Goal: Task Accomplishment & Management: Manage account settings

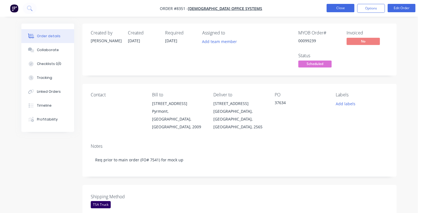
click at [350, 10] on button "Close" at bounding box center [341, 8] width 28 height 8
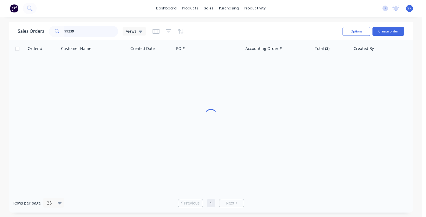
click at [90, 32] on input "99239" at bounding box center [91, 31] width 54 height 11
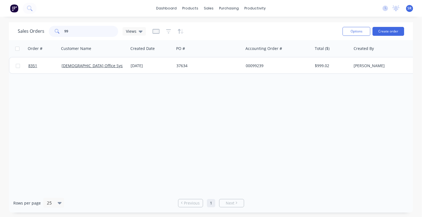
type input "9"
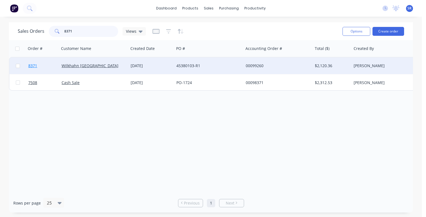
type input "8371"
click at [31, 65] on span "8371" at bounding box center [32, 66] width 9 height 6
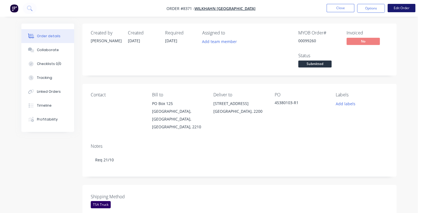
click at [397, 7] on button "Edit Order" at bounding box center [402, 8] width 28 height 8
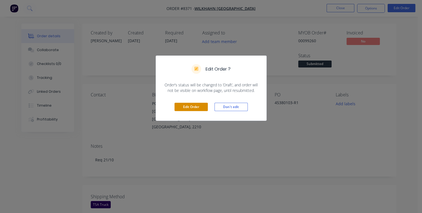
click at [191, 105] on button "Edit Order" at bounding box center [190, 107] width 33 height 8
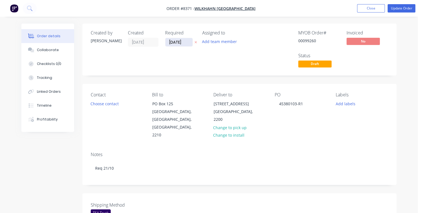
click at [185, 42] on input "[DATE]" at bounding box center [178, 42] width 27 height 8
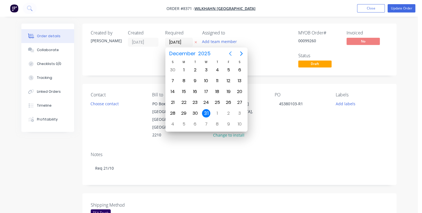
click at [231, 54] on icon "Previous page" at bounding box center [230, 53] width 7 height 7
click at [184, 101] on div "20" at bounding box center [184, 102] width 8 height 8
type input "[DATE]"
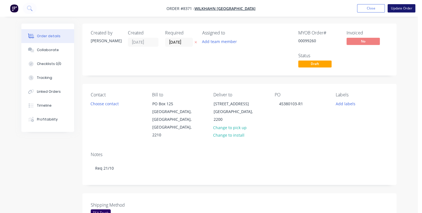
click at [399, 11] on button "Update Order" at bounding box center [402, 8] width 28 height 8
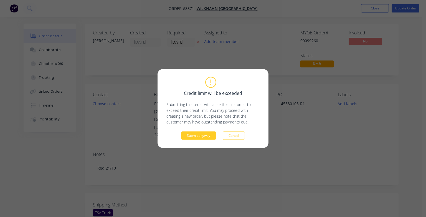
click at [204, 135] on button "Submit anyway" at bounding box center [198, 135] width 35 height 8
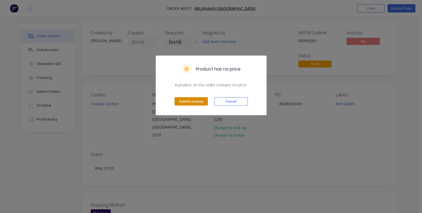
click at [204, 95] on div "Submit anyway Cancel" at bounding box center [211, 101] width 110 height 27
click at [201, 102] on button "Submit anyway" at bounding box center [190, 101] width 33 height 8
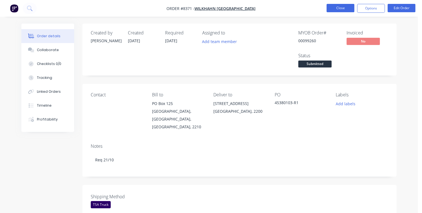
click at [331, 7] on button "Close" at bounding box center [341, 8] width 28 height 8
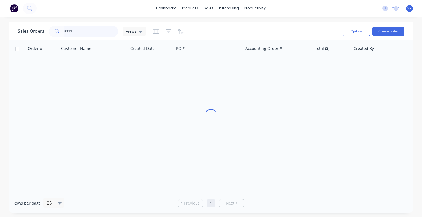
click at [97, 29] on input "8371" at bounding box center [91, 31] width 54 height 11
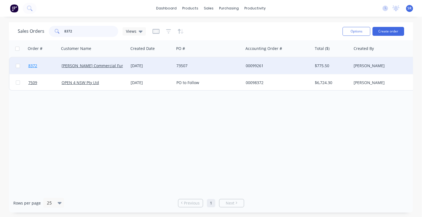
type input "8372"
click at [32, 65] on span "8372" at bounding box center [32, 66] width 9 height 6
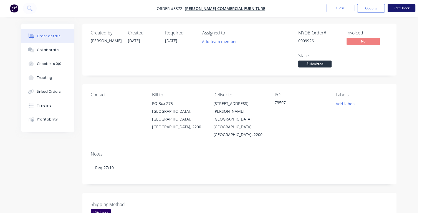
click at [395, 10] on button "Edit Order" at bounding box center [402, 8] width 28 height 8
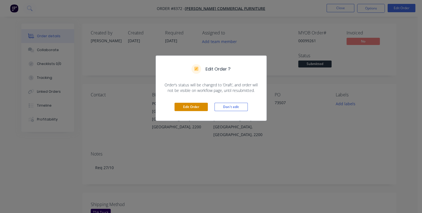
click at [199, 108] on button "Edit Order" at bounding box center [190, 107] width 33 height 8
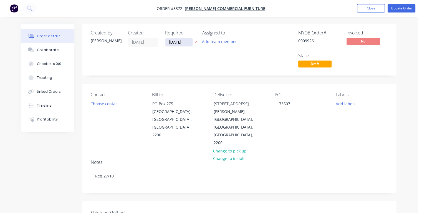
click at [184, 42] on input "[DATE]" at bounding box center [178, 42] width 27 height 8
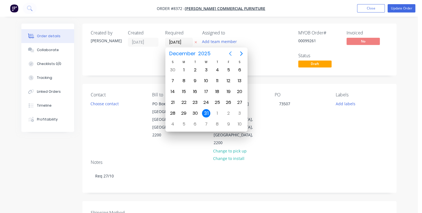
click at [230, 55] on icon "Previous page" at bounding box center [230, 53] width 7 height 7
click at [183, 101] on div "20" at bounding box center [184, 102] width 8 height 8
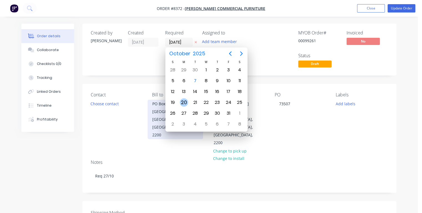
type input "[DATE]"
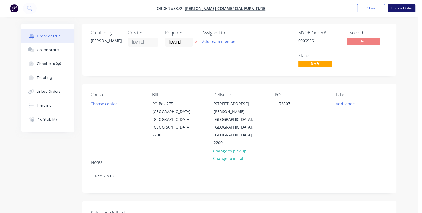
click at [397, 8] on button "Update Order" at bounding box center [402, 8] width 28 height 8
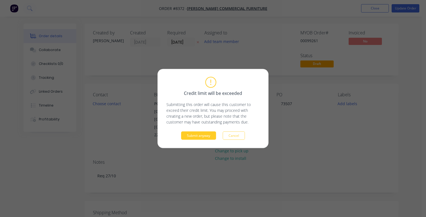
click at [190, 134] on button "Submit anyway" at bounding box center [198, 135] width 35 height 8
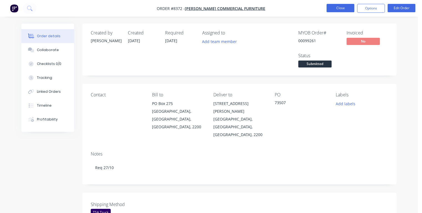
click at [340, 9] on button "Close" at bounding box center [341, 8] width 28 height 8
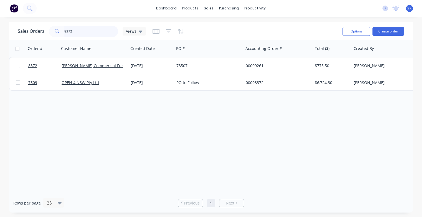
click at [88, 33] on input "8372" at bounding box center [91, 31] width 54 height 11
type input "8373"
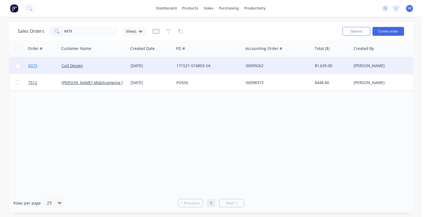
click at [32, 65] on span "8373" at bounding box center [32, 66] width 9 height 6
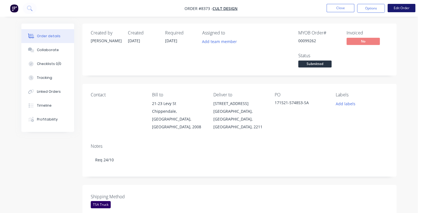
click at [399, 8] on button "Edit Order" at bounding box center [402, 8] width 28 height 8
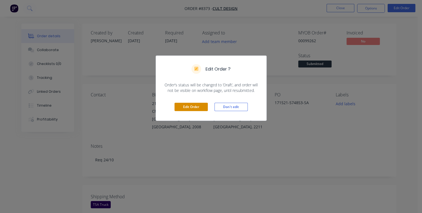
click at [193, 105] on button "Edit Order" at bounding box center [190, 107] width 33 height 8
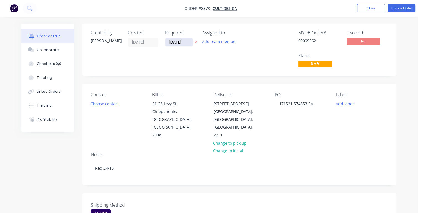
click at [186, 41] on input "[DATE]" at bounding box center [178, 42] width 27 height 8
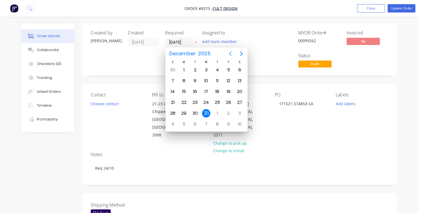
click at [230, 54] on icon "Previous page" at bounding box center [230, 53] width 2 height 4
click at [208, 102] on div "22" at bounding box center [206, 102] width 8 height 8
type input "[DATE]"
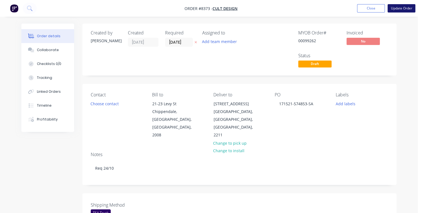
click at [400, 8] on button "Update Order" at bounding box center [402, 8] width 28 height 8
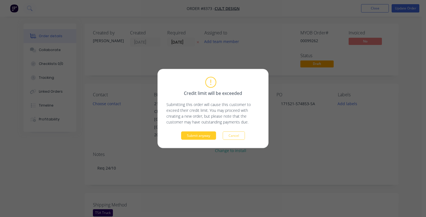
click at [205, 136] on button "Submit anyway" at bounding box center [198, 135] width 35 height 8
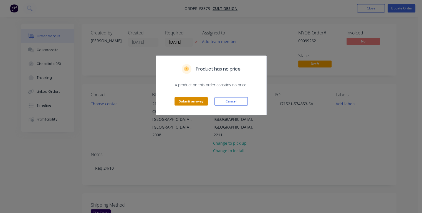
click at [195, 101] on button "Submit anyway" at bounding box center [190, 101] width 33 height 8
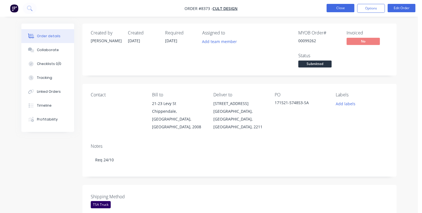
click at [333, 10] on button "Close" at bounding box center [341, 8] width 28 height 8
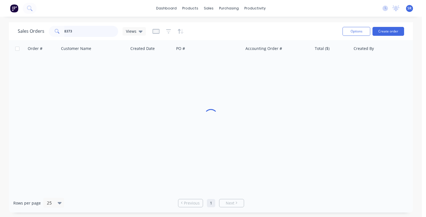
click at [104, 35] on input "8373" at bounding box center [91, 31] width 54 height 11
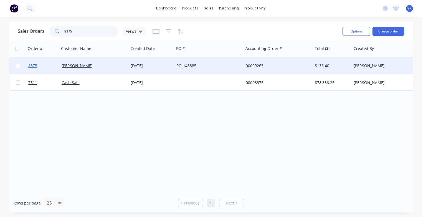
type input "8375"
click at [37, 65] on span "8375" at bounding box center [32, 66] width 9 height 6
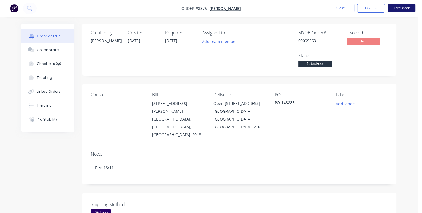
click at [407, 9] on button "Edit Order" at bounding box center [402, 8] width 28 height 8
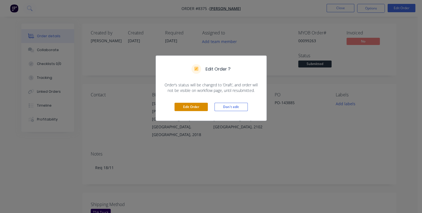
click at [189, 107] on button "Edit Order" at bounding box center [190, 107] width 33 height 8
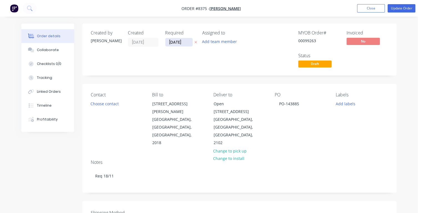
click at [183, 42] on input "[DATE]" at bounding box center [178, 42] width 27 height 8
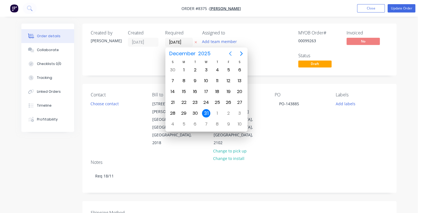
click at [231, 54] on icon "Previous page" at bounding box center [230, 53] width 7 height 7
click at [193, 92] on div "11" at bounding box center [195, 91] width 8 height 8
type input "[DATE]"
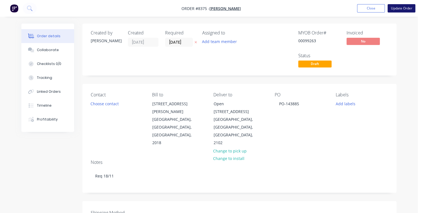
click at [396, 9] on button "Update Order" at bounding box center [402, 8] width 28 height 8
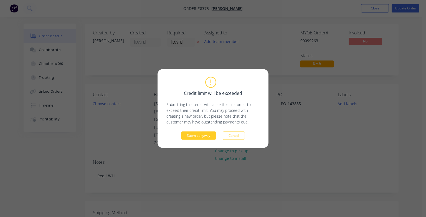
click at [204, 134] on button "Submit anyway" at bounding box center [198, 135] width 35 height 8
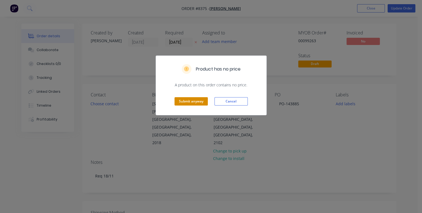
click at [201, 100] on button "Submit anyway" at bounding box center [190, 101] width 33 height 8
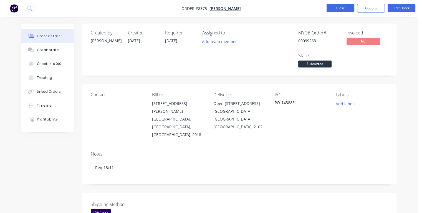
click at [337, 7] on button "Close" at bounding box center [341, 8] width 28 height 8
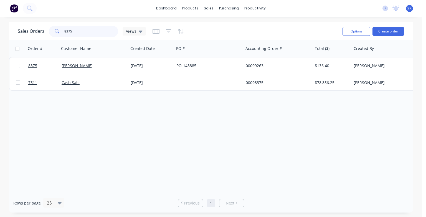
click at [72, 31] on input "8375" at bounding box center [91, 31] width 54 height 11
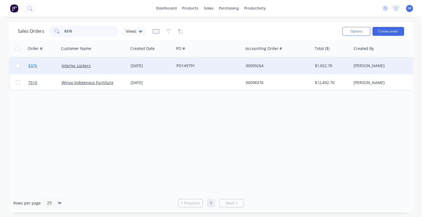
type input "8376"
click at [32, 65] on span "8376" at bounding box center [32, 66] width 9 height 6
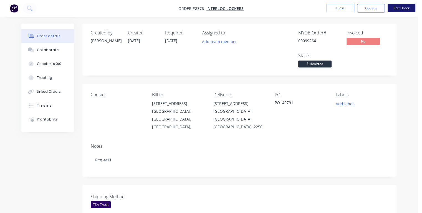
click at [393, 10] on button "Edit Order" at bounding box center [402, 8] width 28 height 8
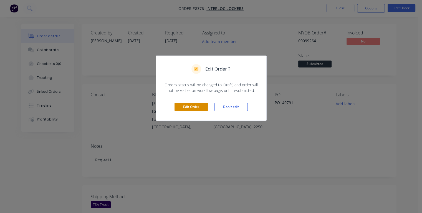
click at [199, 106] on button "Edit Order" at bounding box center [190, 107] width 33 height 8
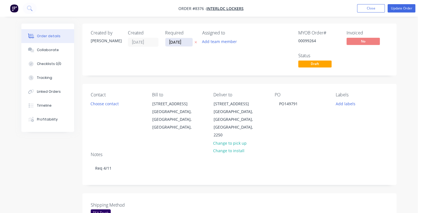
click at [184, 41] on input "[DATE]" at bounding box center [178, 42] width 27 height 8
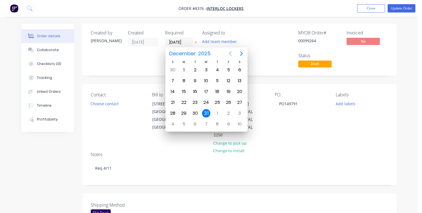
click at [229, 54] on icon "Previous page" at bounding box center [230, 53] width 2 height 4
click at [196, 78] on div "4" at bounding box center [195, 81] width 8 height 8
type input "[DATE]"
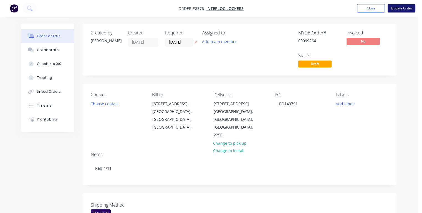
click at [393, 9] on button "Update Order" at bounding box center [402, 8] width 28 height 8
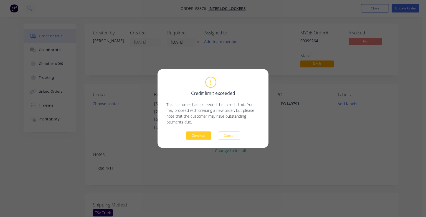
click at [187, 134] on button "Continue" at bounding box center [199, 135] width 26 height 8
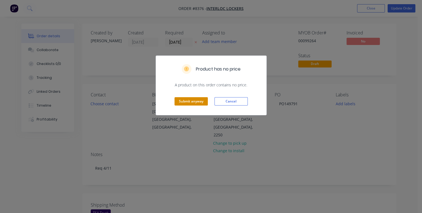
click at [186, 100] on button "Submit anyway" at bounding box center [190, 101] width 33 height 8
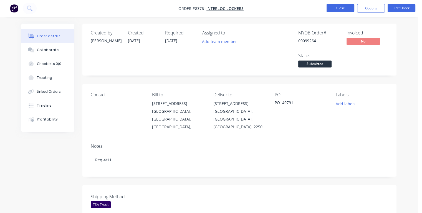
click at [345, 7] on button "Close" at bounding box center [341, 8] width 28 height 8
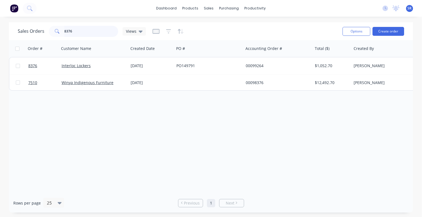
click at [73, 31] on input "8376" at bounding box center [91, 31] width 54 height 11
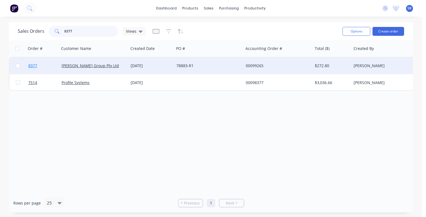
type input "8377"
click at [36, 66] on span "8377" at bounding box center [32, 66] width 9 height 6
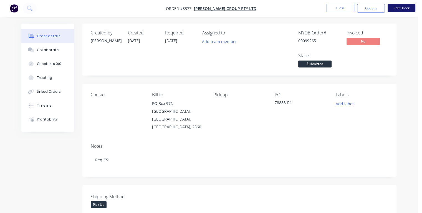
click at [405, 9] on button "Edit Order" at bounding box center [402, 8] width 28 height 8
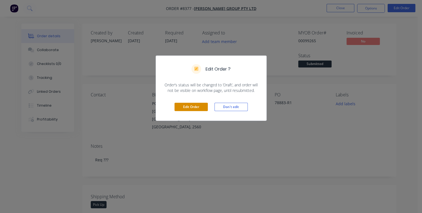
click at [184, 107] on button "Edit Order" at bounding box center [190, 107] width 33 height 8
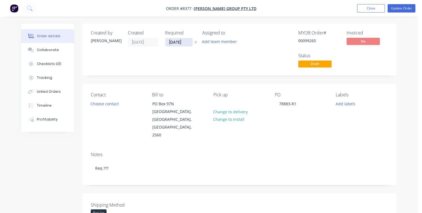
click at [185, 41] on input "[DATE]" at bounding box center [178, 42] width 27 height 8
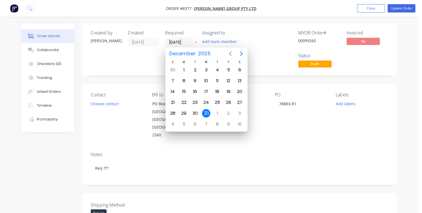
click at [230, 54] on icon "Previous page" at bounding box center [230, 53] width 7 height 7
drag, startPoint x: 196, startPoint y: 89, endPoint x: 194, endPoint y: 91, distance: 2.9
click at [196, 89] on div "14" at bounding box center [195, 91] width 8 height 8
type input "[DATE]"
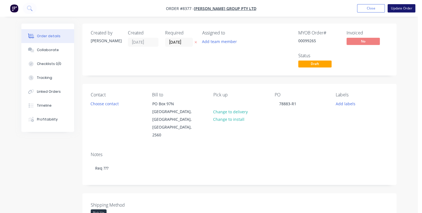
click at [397, 10] on button "Update Order" at bounding box center [402, 8] width 28 height 8
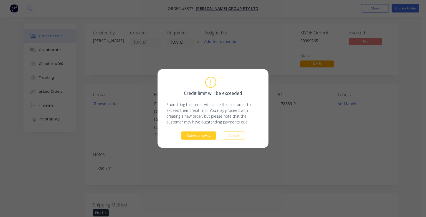
click at [192, 135] on button "Submit anyway" at bounding box center [198, 135] width 35 height 8
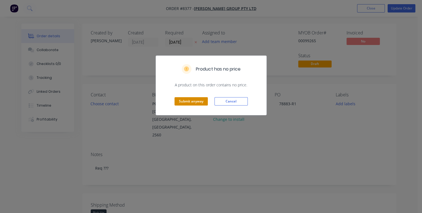
click at [190, 102] on button "Submit anyway" at bounding box center [190, 101] width 33 height 8
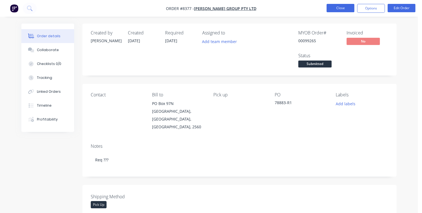
click at [336, 8] on button "Close" at bounding box center [341, 8] width 28 height 8
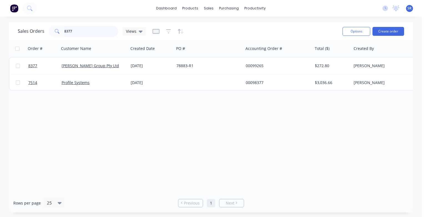
click at [78, 31] on input "8377" at bounding box center [91, 31] width 54 height 11
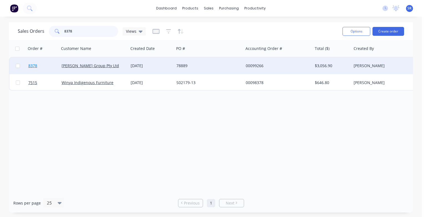
type input "8378"
click at [31, 65] on span "8378" at bounding box center [32, 66] width 9 height 6
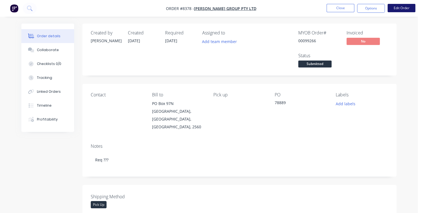
click at [406, 6] on button "Edit Order" at bounding box center [402, 8] width 28 height 8
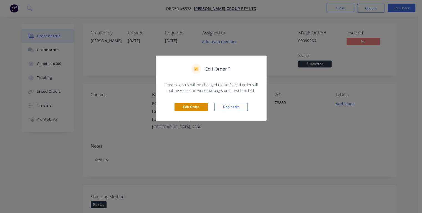
click at [195, 105] on button "Edit Order" at bounding box center [190, 107] width 33 height 8
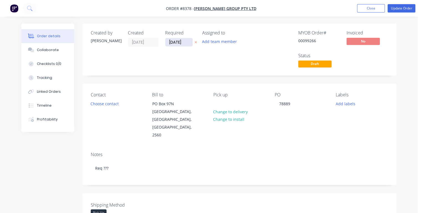
click at [185, 42] on input "[DATE]" at bounding box center [178, 42] width 27 height 8
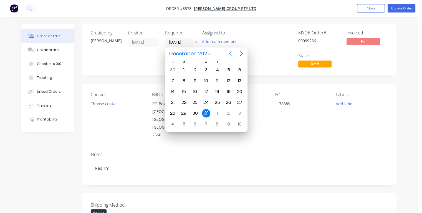
click at [230, 54] on icon "Previous page" at bounding box center [230, 53] width 7 height 7
click at [206, 80] on div "5" at bounding box center [206, 81] width 8 height 8
type input "[DATE]"
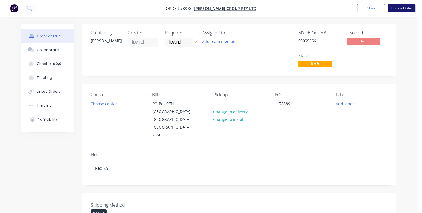
click at [401, 8] on button "Update Order" at bounding box center [402, 8] width 28 height 8
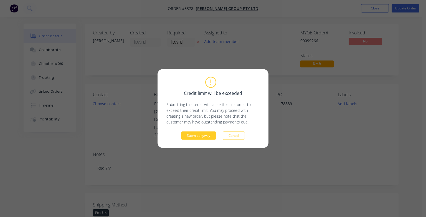
click at [202, 133] on button "Submit anyway" at bounding box center [198, 135] width 35 height 8
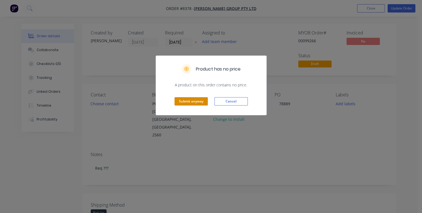
click at [195, 102] on button "Submit anyway" at bounding box center [190, 101] width 33 height 8
